Goal: Transaction & Acquisition: Book appointment/travel/reservation

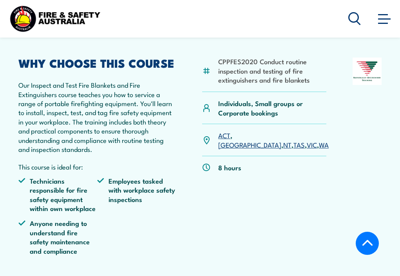
click at [319, 149] on link "WA" at bounding box center [324, 144] width 10 height 9
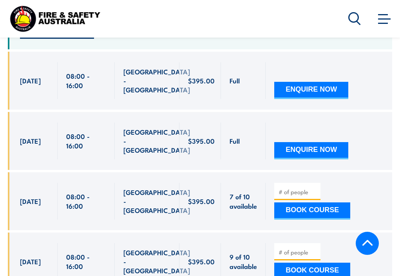
scroll to position [1548, 0]
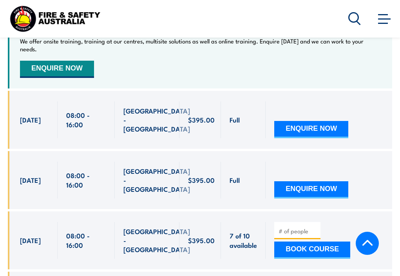
click at [289, 121] on button "ENQUIRE NOW" at bounding box center [311, 129] width 74 height 17
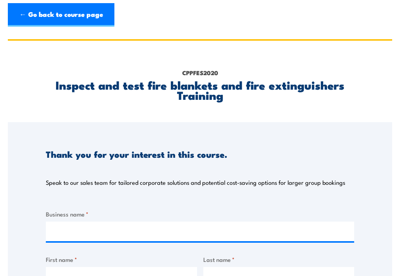
click at [25, 12] on link "← Go back to course page" at bounding box center [61, 15] width 107 height 24
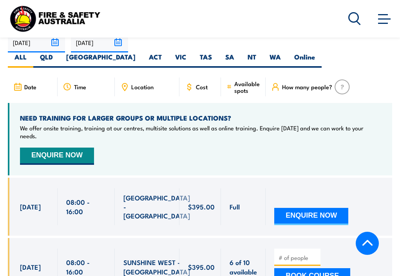
scroll to position [1466, 0]
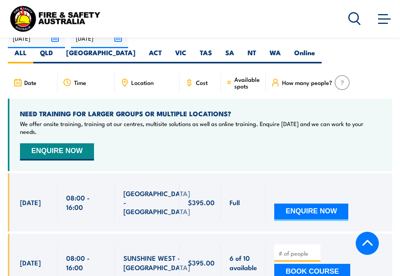
click at [21, 79] on icon at bounding box center [17, 83] width 9 height 9
click at [19, 78] on icon at bounding box center [17, 82] width 9 height 9
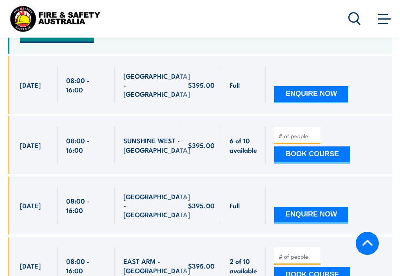
scroll to position [1544, 0]
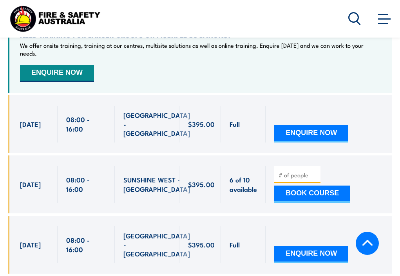
click at [306, 186] on button "BOOK COURSE" at bounding box center [312, 194] width 76 height 17
click at [316, 171] on input "1" at bounding box center [298, 175] width 39 height 8
click at [315, 171] on input "2" at bounding box center [298, 175] width 39 height 8
type input "1"
click at [316, 171] on input "1" at bounding box center [298, 175] width 39 height 8
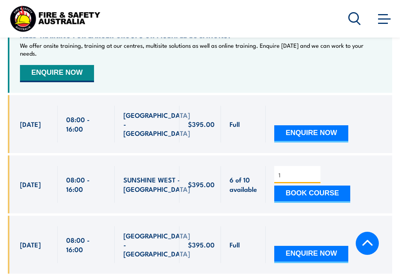
click at [309, 186] on button "BOOK COURSE" at bounding box center [312, 194] width 76 height 17
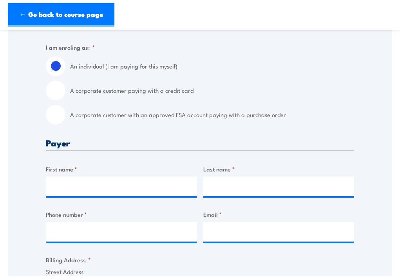
scroll to position [235, 0]
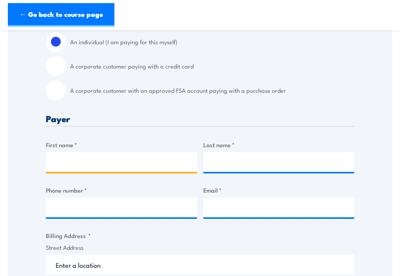
click at [136, 163] on input "First name *" at bounding box center [121, 162] width 151 height 20
type input "j"
type input "Janine"
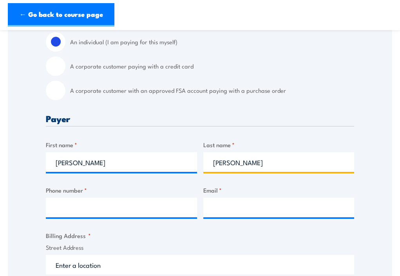
type input "Johnson"
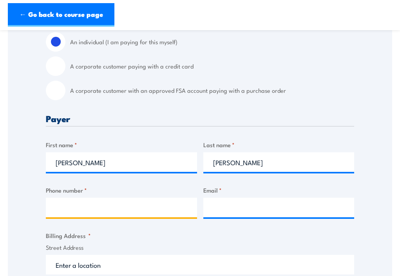
drag, startPoint x: 88, startPoint y: 200, endPoint x: 89, endPoint y: 195, distance: 5.2
click at [88, 198] on input "Phone number *" at bounding box center [121, 208] width 151 height 20
type input "0412 517 336"
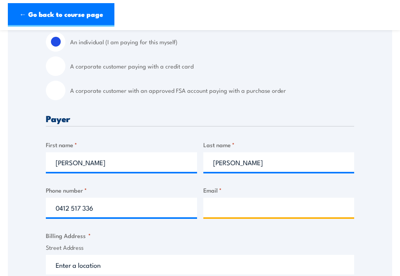
click at [234, 200] on input "Email *" at bounding box center [278, 208] width 151 height 20
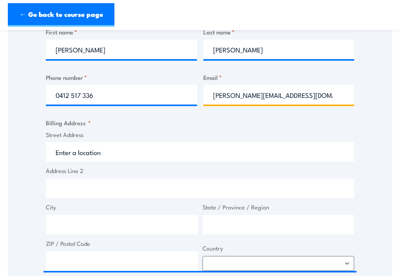
scroll to position [353, 0]
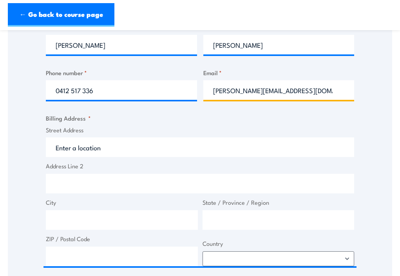
type input "janine.johnson1977@outlook.com"
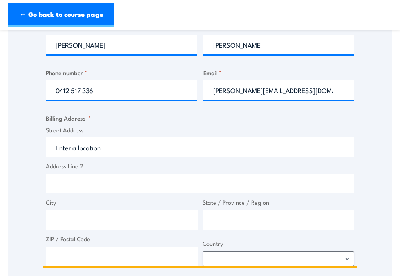
click at [109, 149] on input "Street Address" at bounding box center [200, 148] width 309 height 20
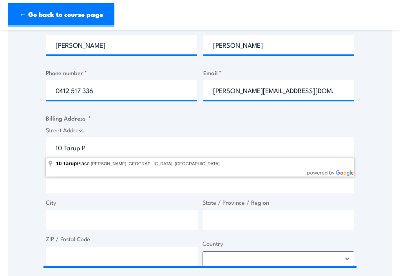
click at [95, 172] on div "Inspect and test fire blankets and fire extinguishers Training 08:00 1" at bounding box center [200, 124] width 385 height 876
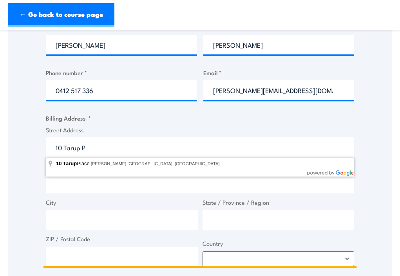
click at [92, 150] on input "10 Tarup P" at bounding box center [200, 148] width 309 height 20
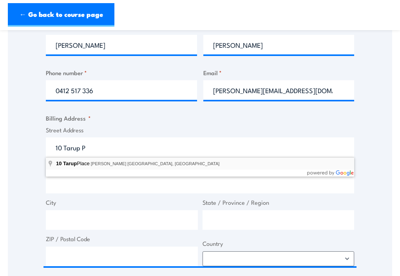
type input "10 Tarup Place, Hillman WA, Australia"
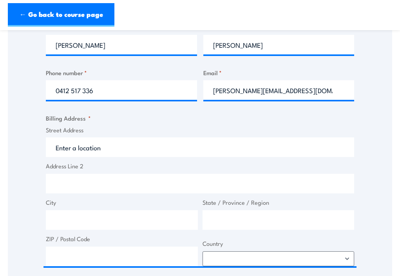
type input "10 Tarup Pl"
type input "Hillman"
type input "Western Australia"
type input "6168"
select select "Australia"
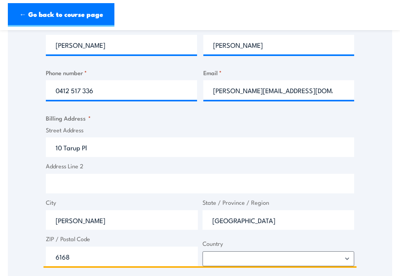
click at [95, 144] on input "10 Tarup Pl" at bounding box center [200, 148] width 309 height 20
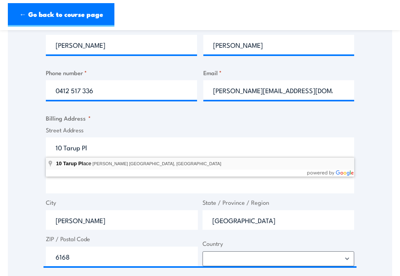
type input "10 Tarup Place, Hillman WA, Australia"
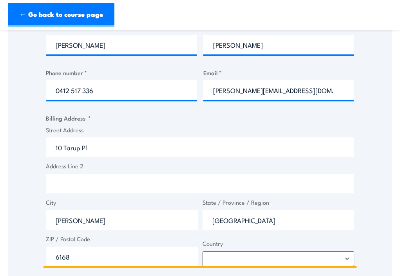
click at [103, 146] on input "10 Tarup Pl" at bounding box center [200, 148] width 309 height 20
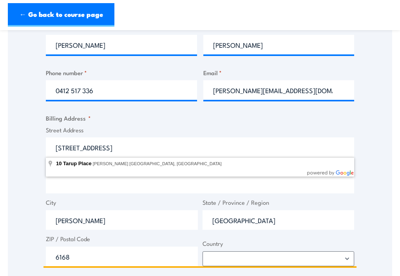
type input "10 Tarup Place"
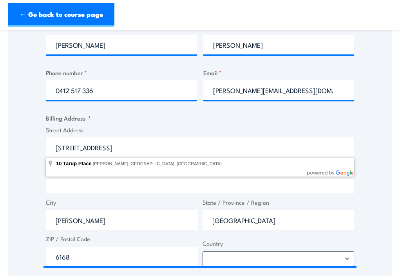
click at [78, 195] on div "Street Address 10 Tarup Place Address Line 2 City Hillman State / Province / Re…" at bounding box center [200, 196] width 313 height 141
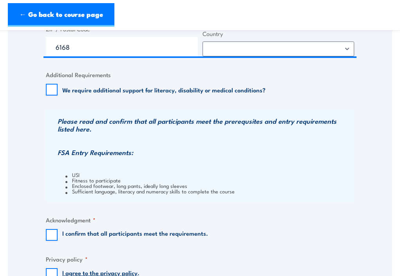
scroll to position [588, 0]
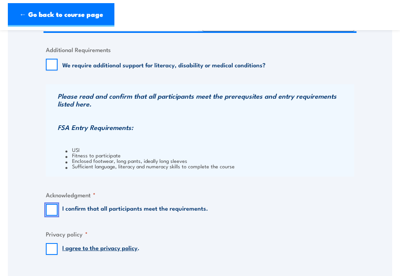
click at [52, 211] on input "I confirm that all participants meet the requirements." at bounding box center [52, 210] width 12 height 12
checkbox input "true"
click at [49, 249] on input "I agree to the privacy policy ." at bounding box center [52, 249] width 12 height 12
checkbox input "true"
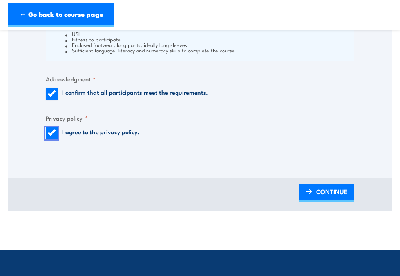
scroll to position [706, 0]
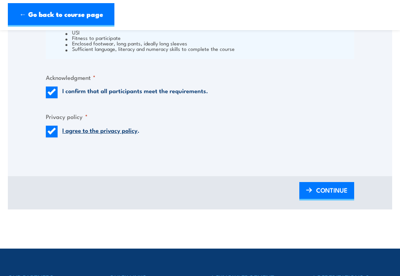
click at [319, 189] on span "CONTINUE" at bounding box center [331, 190] width 31 height 21
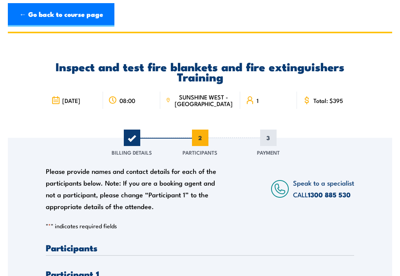
scroll to position [0, 0]
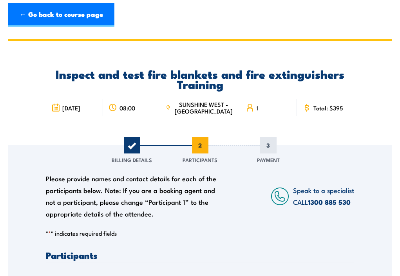
click at [250, 173] on div "Please provide names and contact details for each of the participants below. No…" at bounding box center [200, 182] width 309 height 74
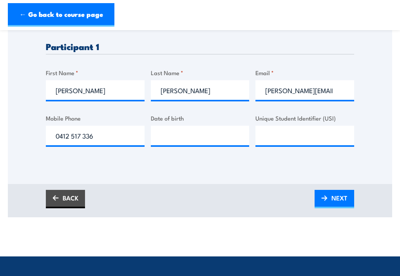
scroll to position [274, 0]
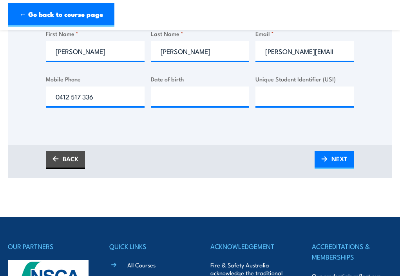
click at [329, 159] on link "NEXT" at bounding box center [335, 160] width 40 height 18
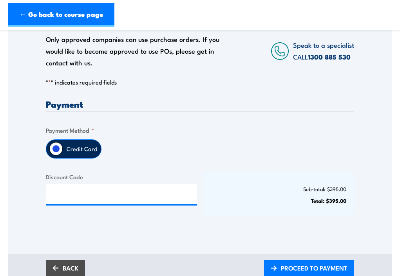
scroll to position [157, 0]
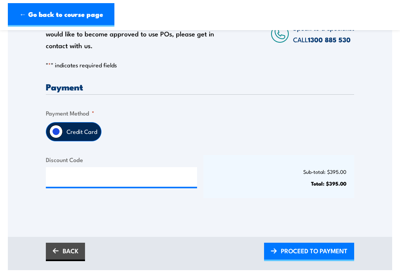
click at [85, 136] on label "Credit Card" at bounding box center [82, 132] width 38 height 18
click at [63, 136] on input "Credit Card" at bounding box center [55, 131] width 13 height 13
click at [327, 250] on span "PROCEED TO PAYMENT" at bounding box center [314, 251] width 67 height 21
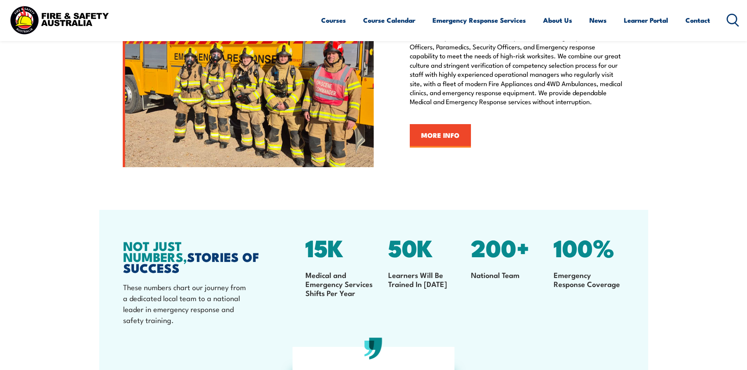
scroll to position [925, 0]
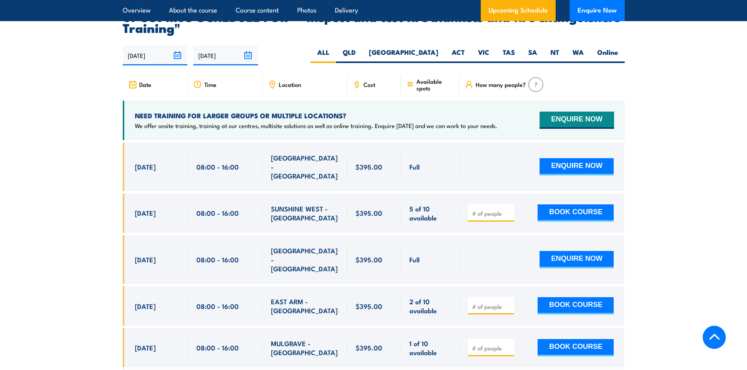
scroll to position [1411, 0]
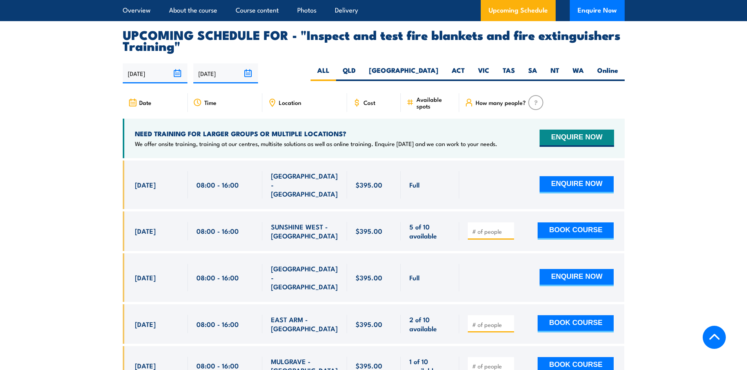
click at [195, 281] on div "08:00 - 16:00" at bounding box center [225, 278] width 74 height 49
